Goal: Task Accomplishment & Management: Use online tool/utility

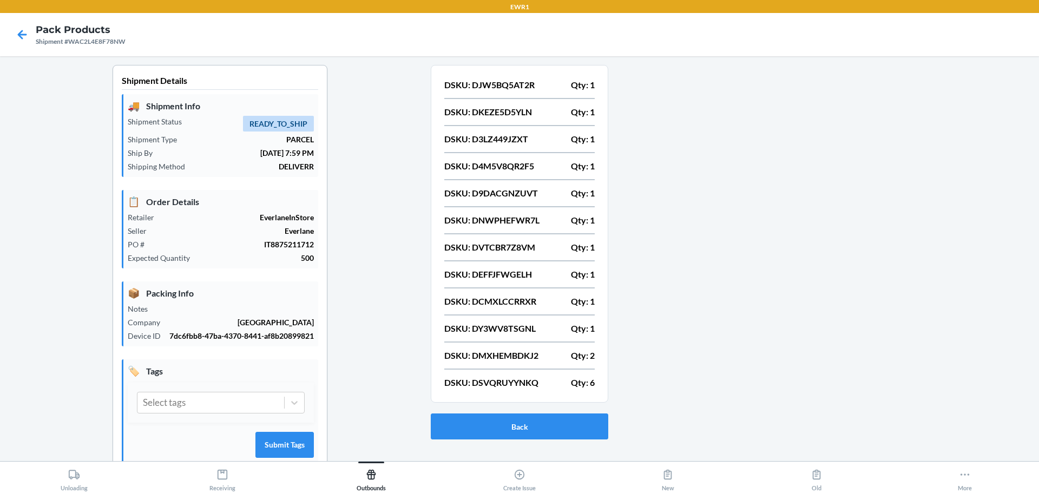
click at [504, 382] on p "DSKU: DSVQRUYYNKQ" at bounding box center [491, 382] width 94 height 13
copy p "DSVQRUYYNKQ"
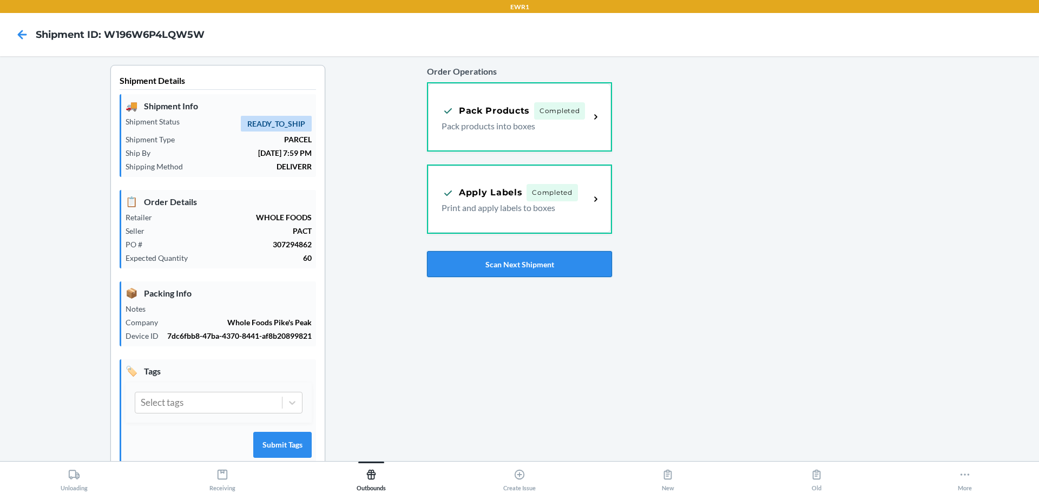
click at [513, 265] on button "Scan Next Shipment" at bounding box center [519, 264] width 185 height 26
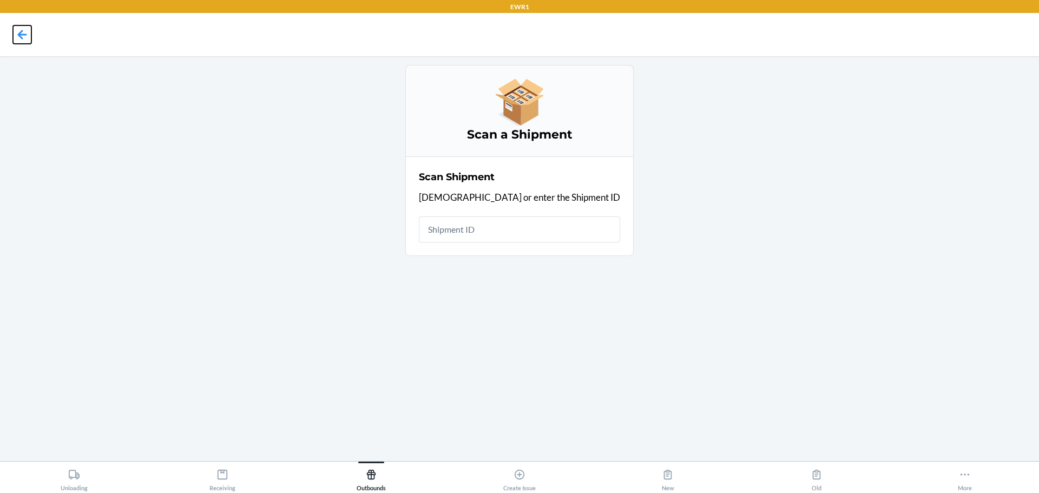
click at [21, 43] on icon at bounding box center [22, 34] width 18 height 18
click at [19, 31] on icon at bounding box center [22, 34] width 18 height 18
click at [510, 239] on input "text" at bounding box center [519, 229] width 201 height 26
